Goal: Find specific page/section: Find specific page/section

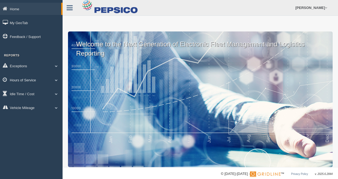
click at [35, 79] on link "Hours of Service" at bounding box center [31, 80] width 62 height 12
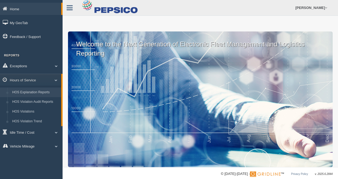
click at [40, 92] on link "HOS Explanation Reports" at bounding box center [35, 93] width 51 height 10
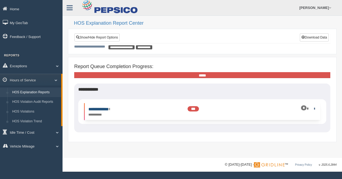
click at [110, 108] on link "**********" at bounding box center [99, 109] width 22 height 4
